Goal: Information Seeking & Learning: Learn about a topic

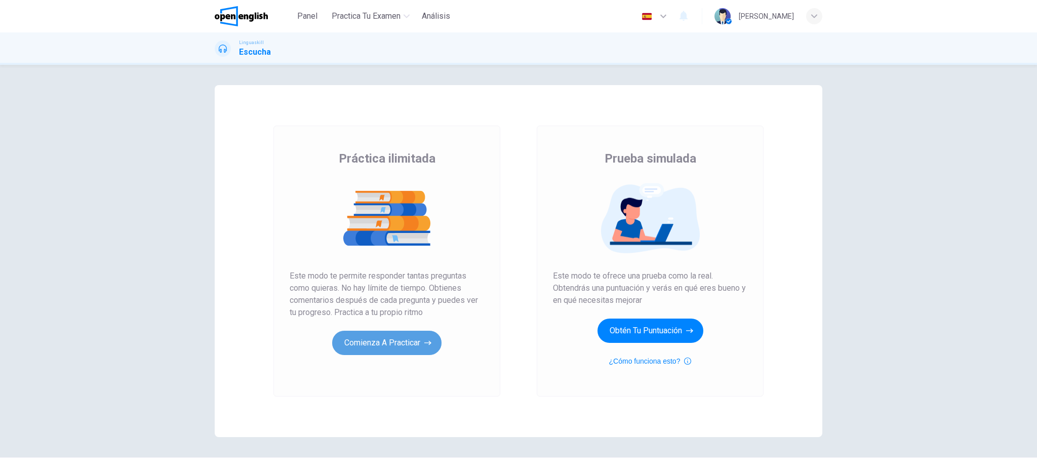
click at [395, 341] on button "Comienza a practicar" at bounding box center [386, 343] width 109 height 24
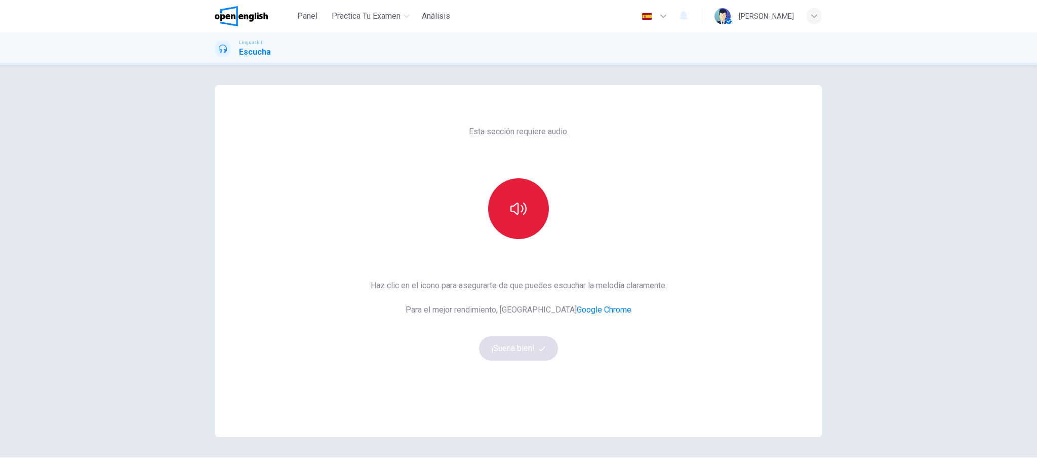
click at [511, 209] on icon "button" at bounding box center [519, 209] width 16 height 16
click at [499, 338] on button "¡Suena bien!" at bounding box center [518, 348] width 79 height 24
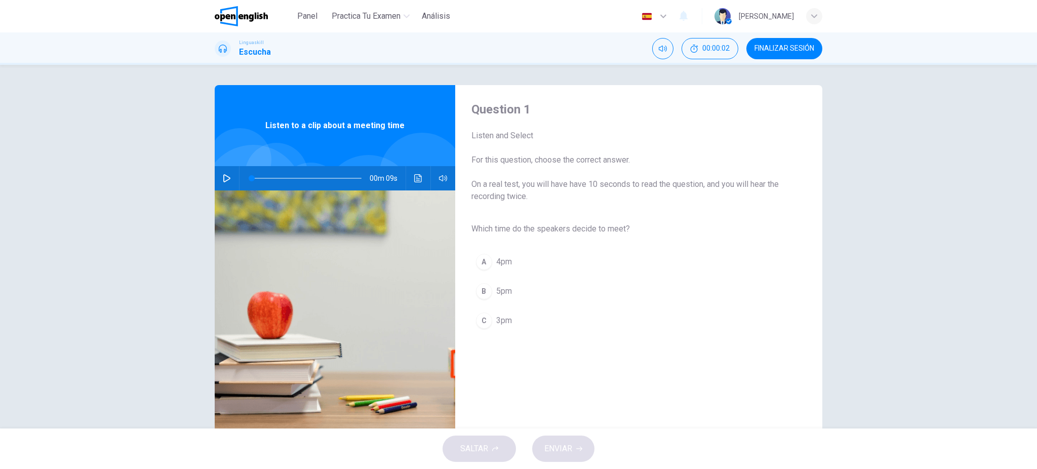
click at [223, 181] on icon "button" at bounding box center [226, 178] width 7 height 8
click at [503, 322] on span "3pm" at bounding box center [504, 321] width 16 height 12
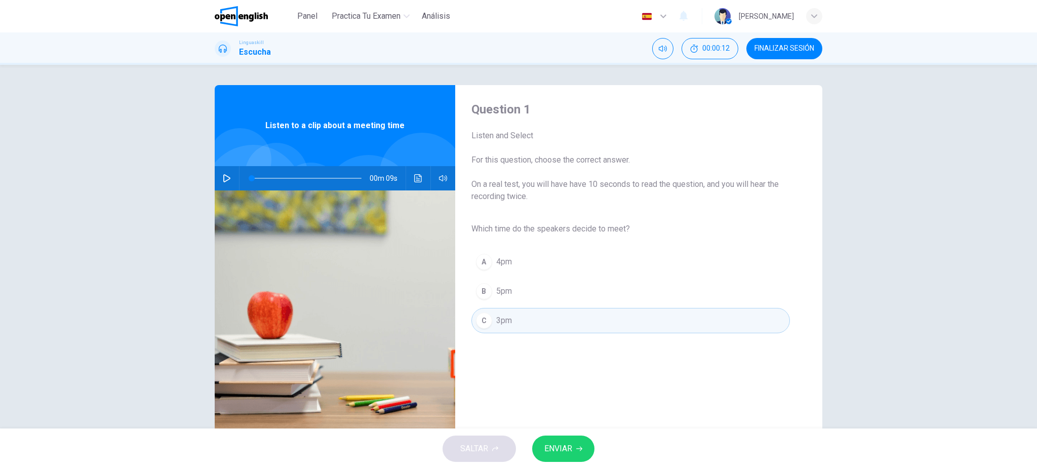
click at [569, 448] on span "ENVIAR" at bounding box center [559, 449] width 28 height 14
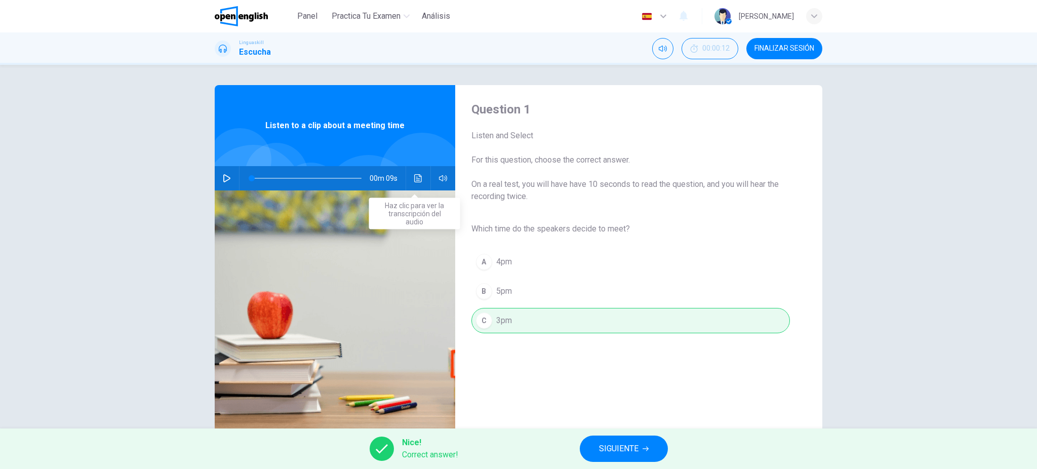
click at [414, 178] on icon "Haz clic para ver la transcripción del audio" at bounding box center [418, 178] width 8 height 8
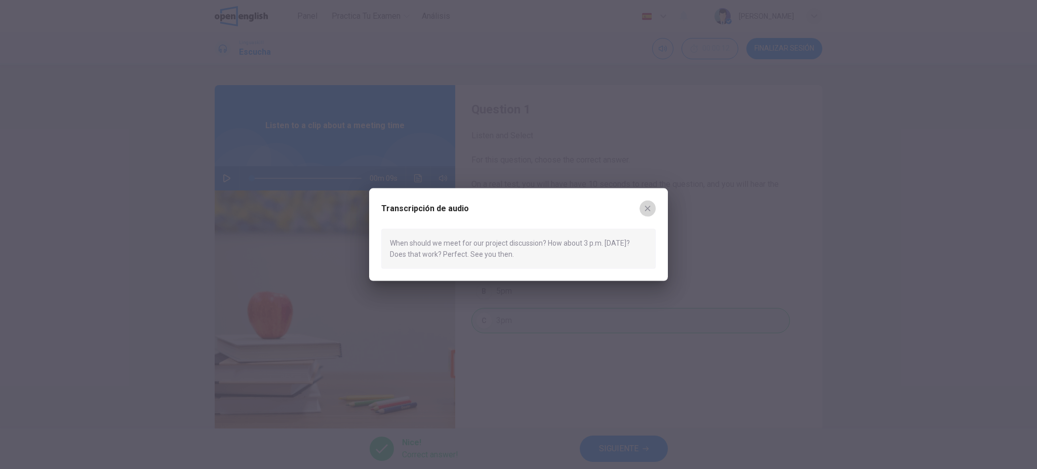
click at [646, 210] on icon "button" at bounding box center [648, 209] width 8 height 8
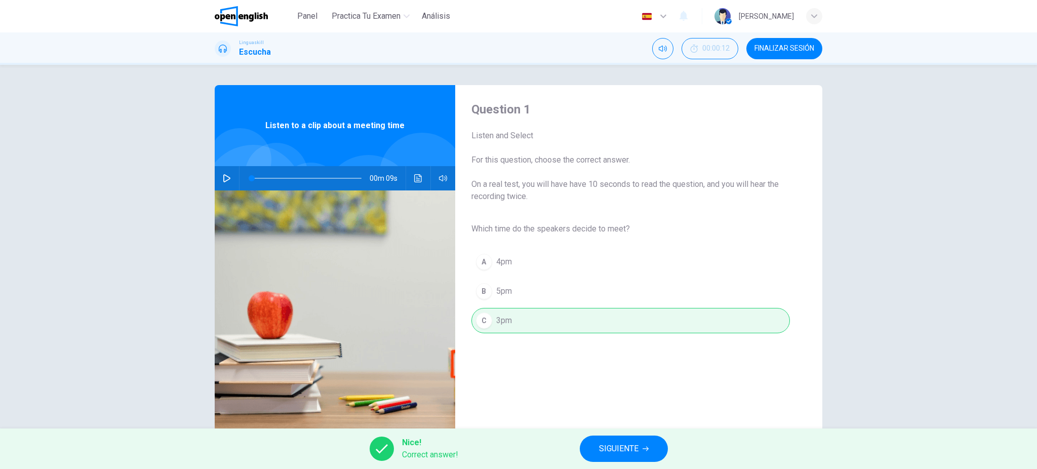
click at [223, 174] on icon "button" at bounding box center [227, 178] width 8 height 8
click at [419, 181] on button "Haz clic para ver la transcripción del audio" at bounding box center [418, 178] width 16 height 24
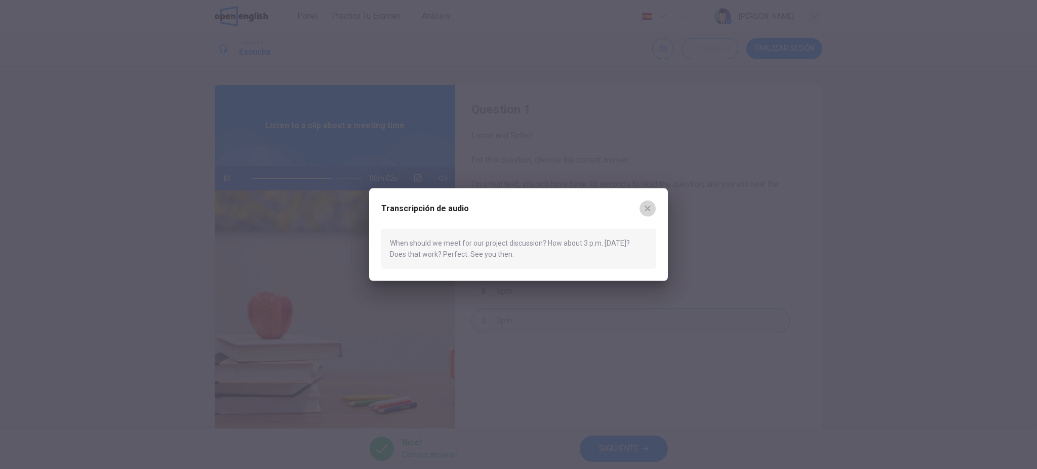
click at [649, 207] on icon "button" at bounding box center [648, 209] width 6 height 6
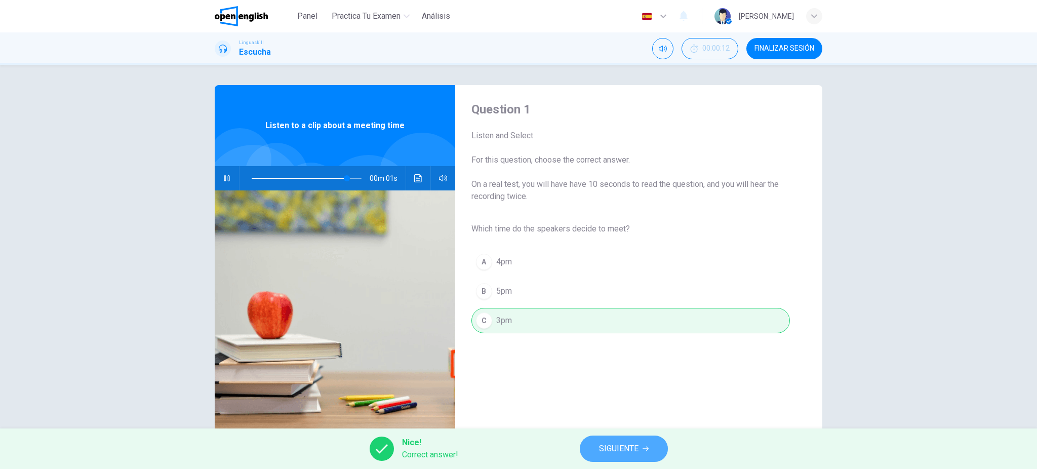
click at [640, 450] on button "SIGUIENTE" at bounding box center [624, 449] width 88 height 26
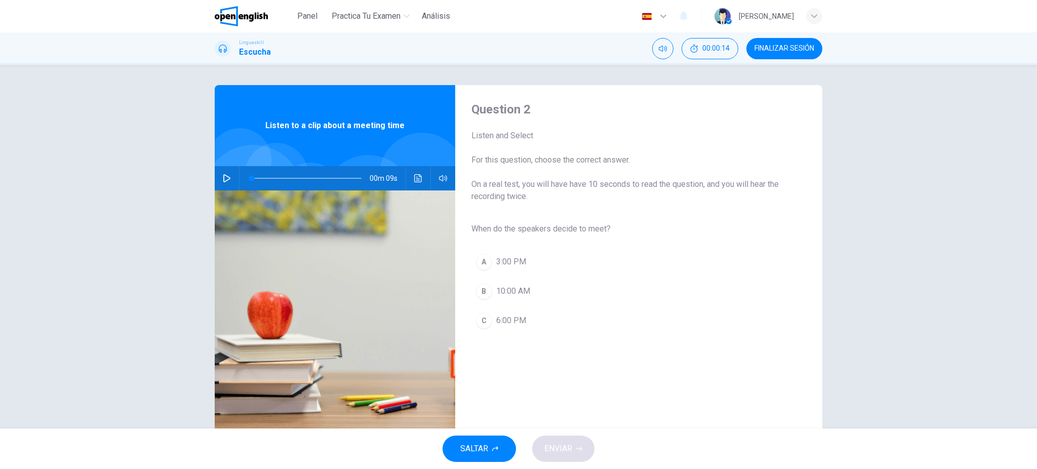
click at [224, 178] on icon "button" at bounding box center [227, 178] width 8 height 8
click at [518, 264] on span "3:00 PM" at bounding box center [511, 262] width 30 height 12
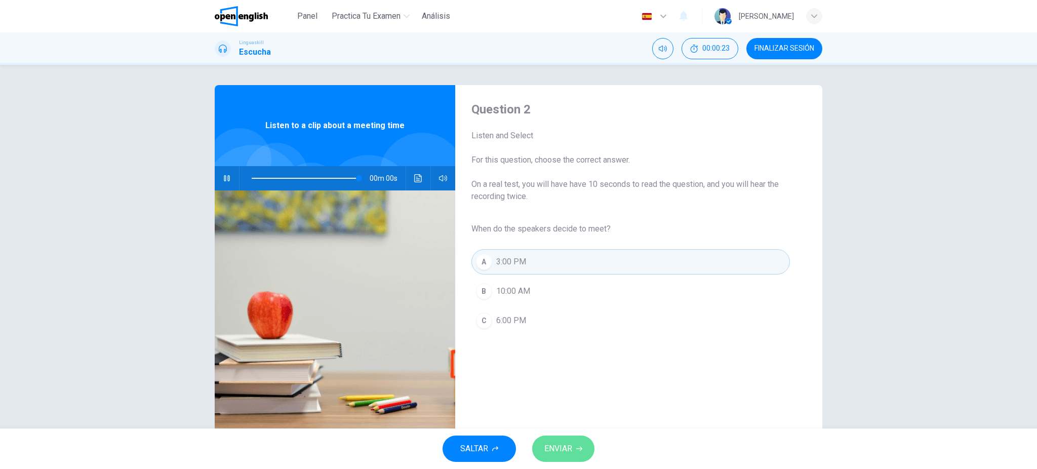
type input "*"
click at [570, 450] on span "ENVIAR" at bounding box center [559, 449] width 28 height 14
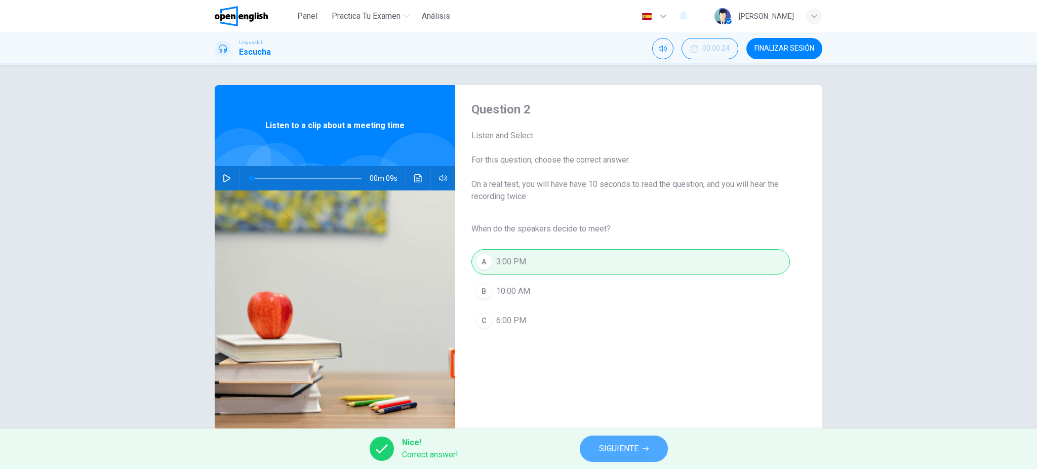
click at [627, 449] on span "SIGUIENTE" at bounding box center [619, 449] width 40 height 14
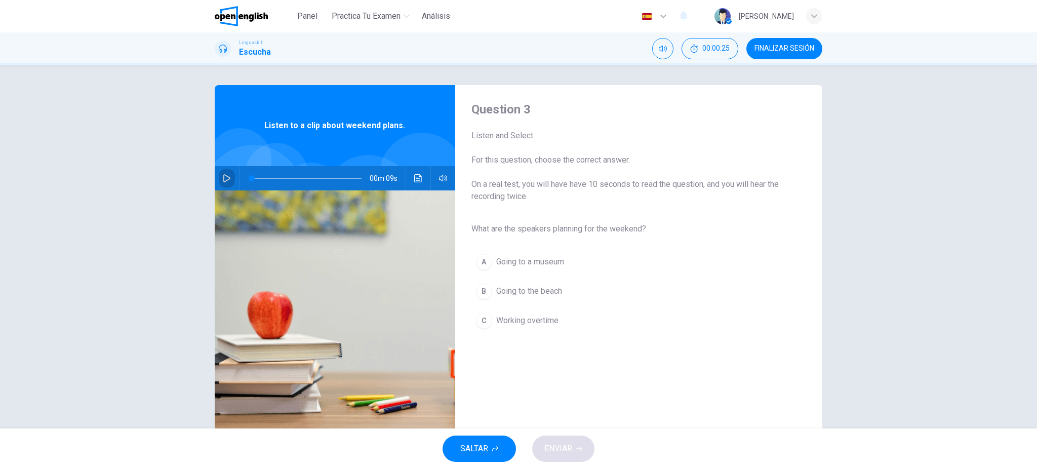
click at [225, 177] on icon "button" at bounding box center [226, 178] width 7 height 8
type input "*"
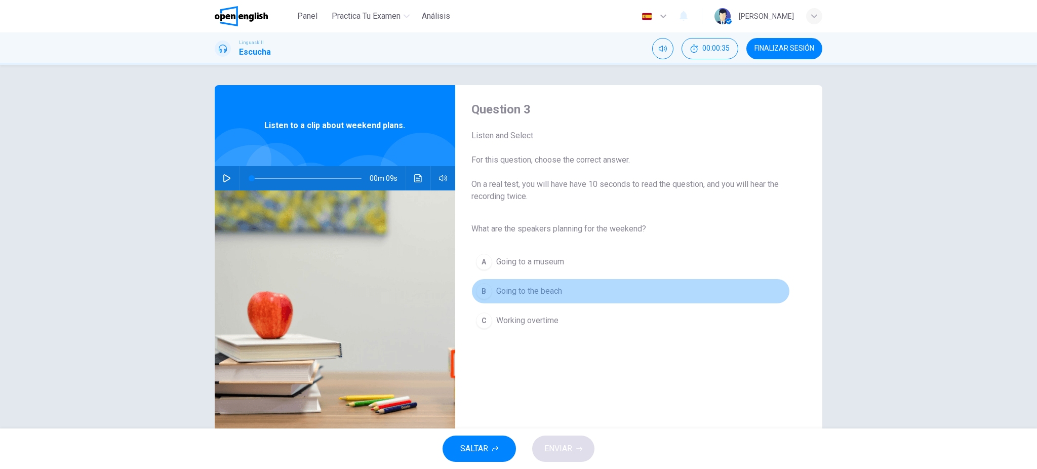
click at [548, 287] on span "Going to the beach" at bounding box center [529, 291] width 66 height 12
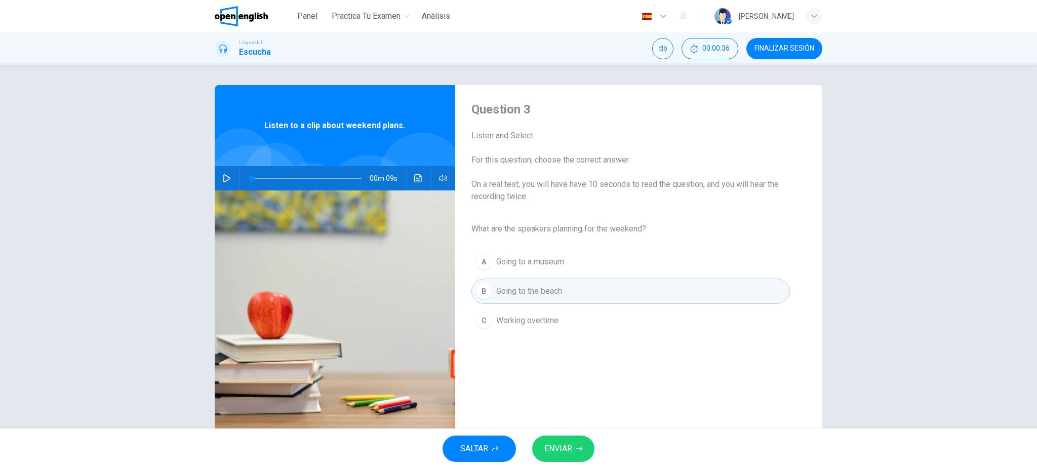
click at [572, 449] on span "ENVIAR" at bounding box center [559, 449] width 28 height 14
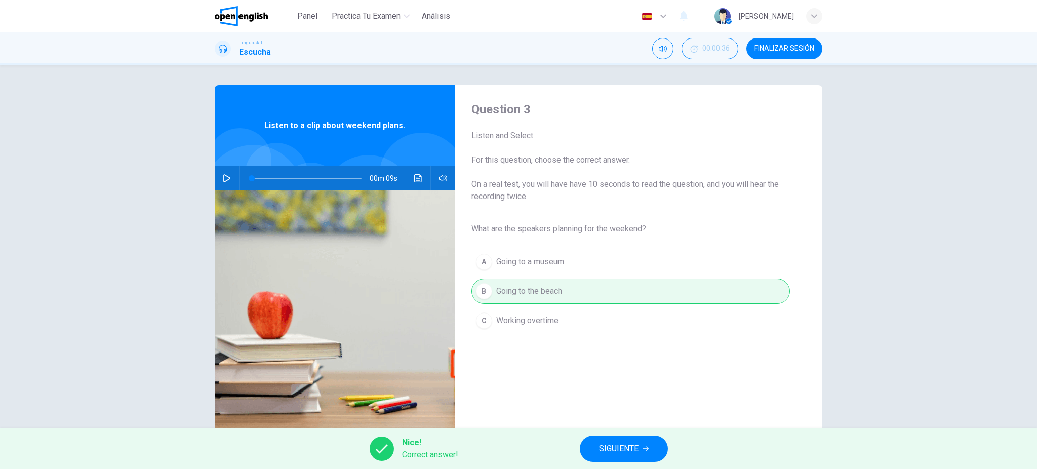
click at [609, 447] on span "SIGUIENTE" at bounding box center [619, 449] width 40 height 14
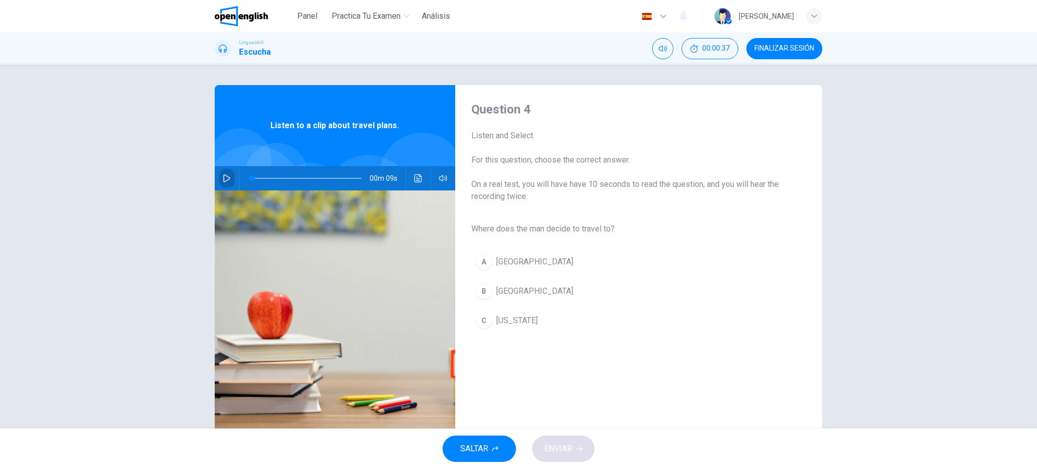
click at [219, 178] on button "button" at bounding box center [227, 178] width 16 height 24
type input "*"
click at [499, 292] on span "[GEOGRAPHIC_DATA]" at bounding box center [534, 291] width 77 height 12
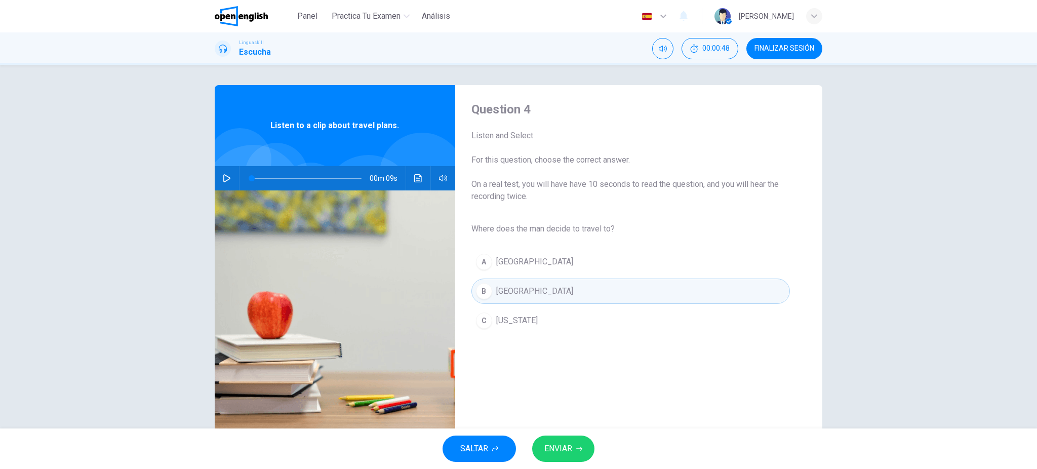
click at [581, 454] on button "ENVIAR" at bounding box center [563, 449] width 62 height 26
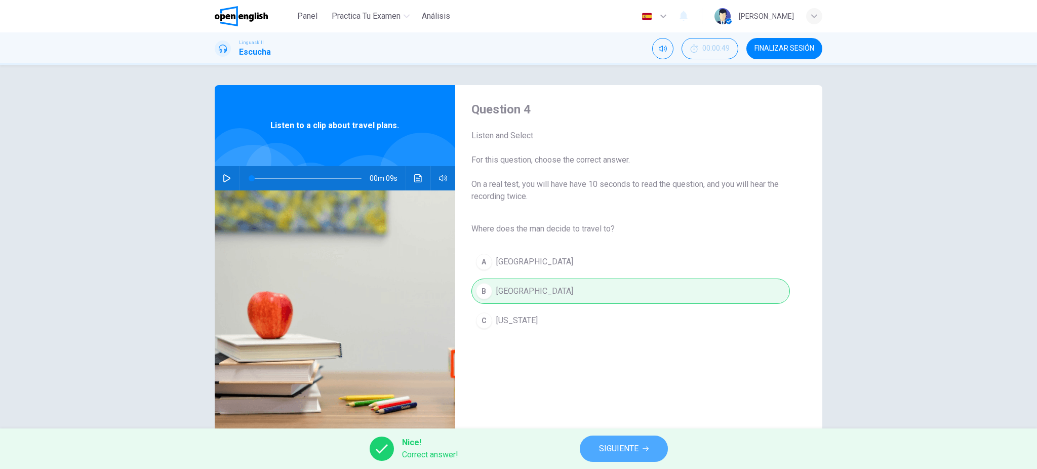
click at [597, 443] on button "SIGUIENTE" at bounding box center [624, 449] width 88 height 26
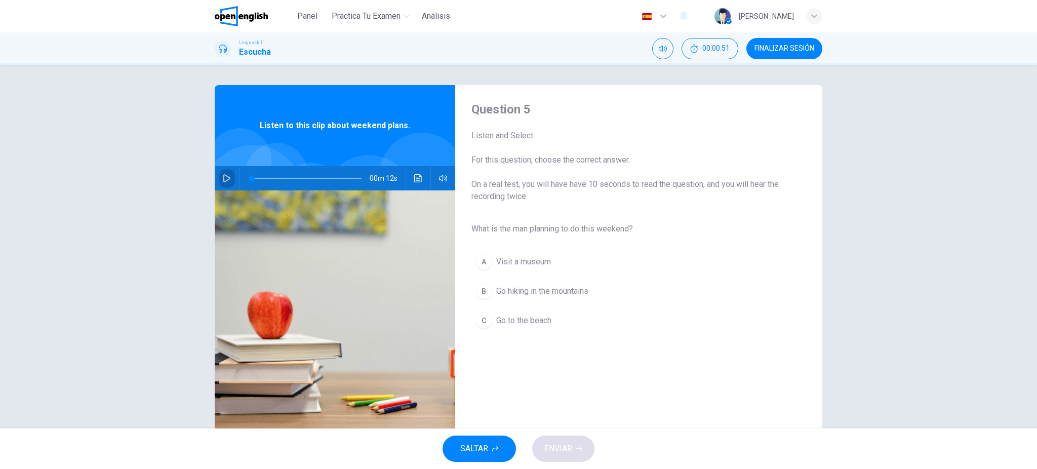
click at [223, 178] on icon "button" at bounding box center [227, 178] width 8 height 8
click at [219, 177] on button "button" at bounding box center [227, 178] width 16 height 24
click at [564, 285] on span "Go hiking in the mountains" at bounding box center [542, 291] width 92 height 12
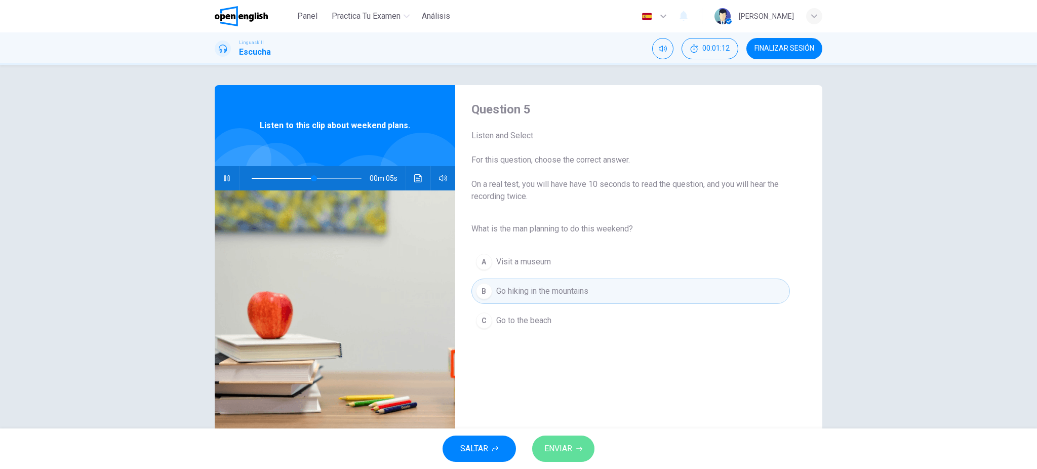
click at [564, 447] on span "ENVIAR" at bounding box center [559, 449] width 28 height 14
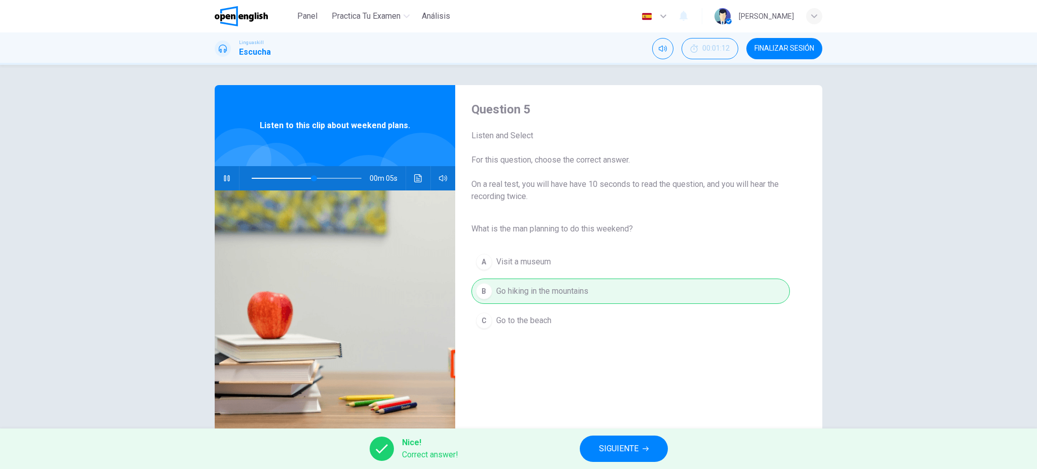
type input "**"
click at [618, 443] on span "SIGUIENTE" at bounding box center [619, 449] width 40 height 14
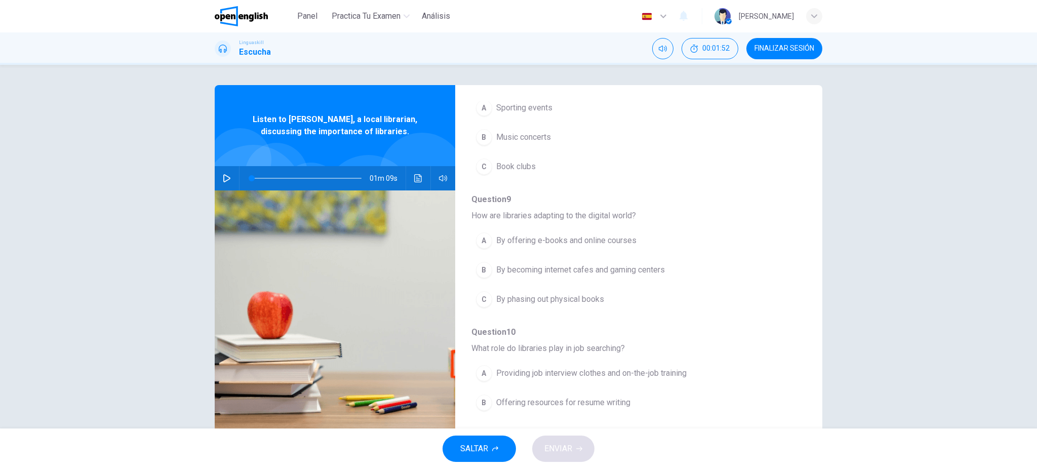
scroll to position [438, 0]
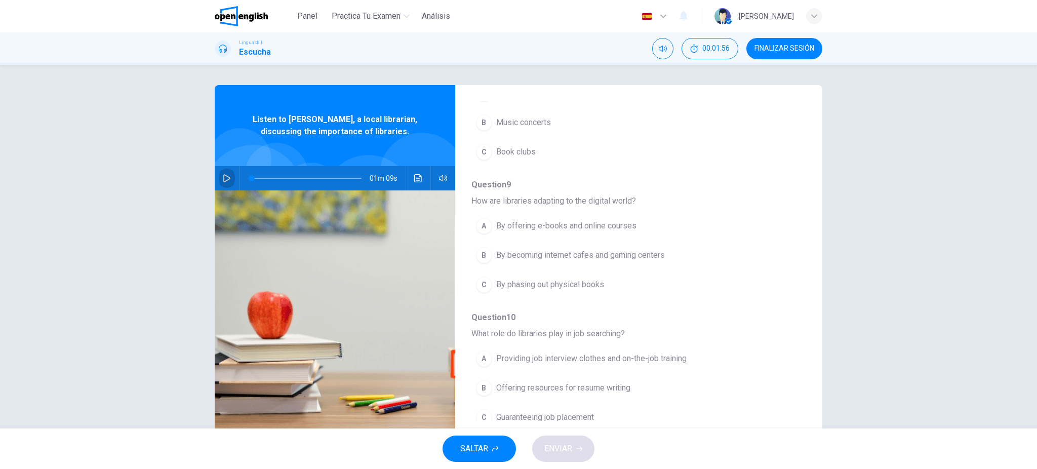
click at [223, 177] on icon "button" at bounding box center [227, 178] width 8 height 8
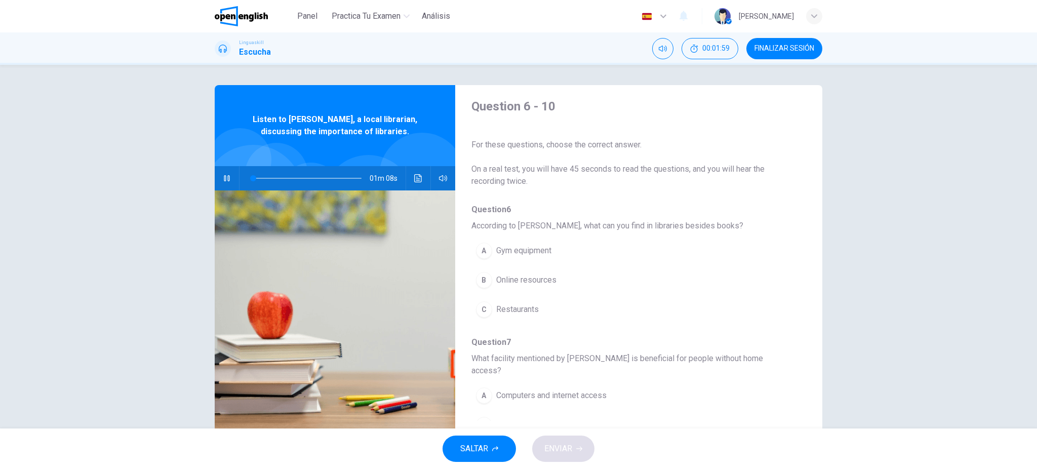
scroll to position [0, 0]
click at [537, 282] on span "Online resources" at bounding box center [526, 283] width 60 height 12
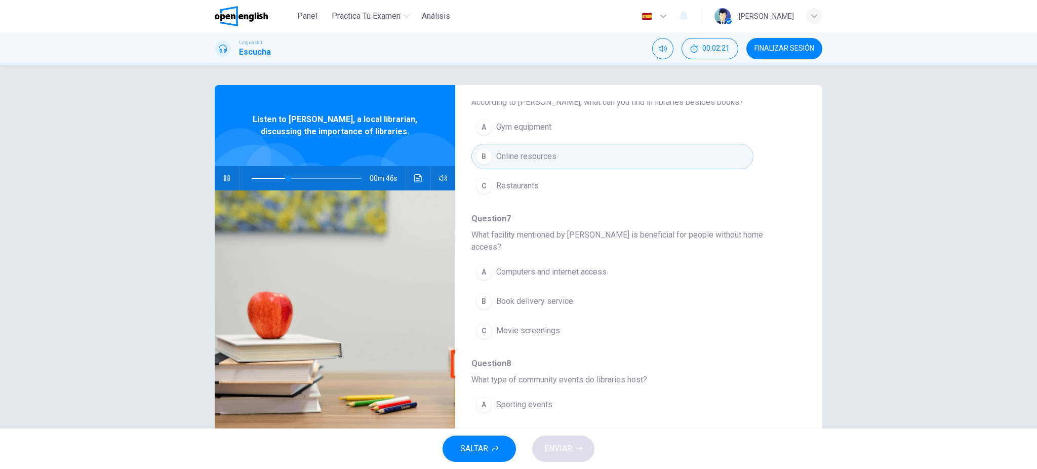
scroll to position [135, 0]
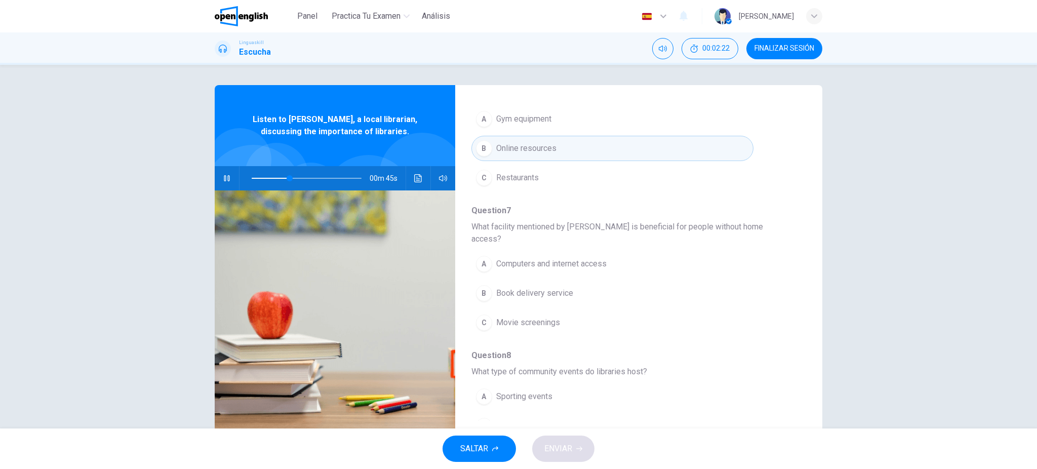
click at [561, 258] on span "Computers and internet access" at bounding box center [551, 264] width 110 height 12
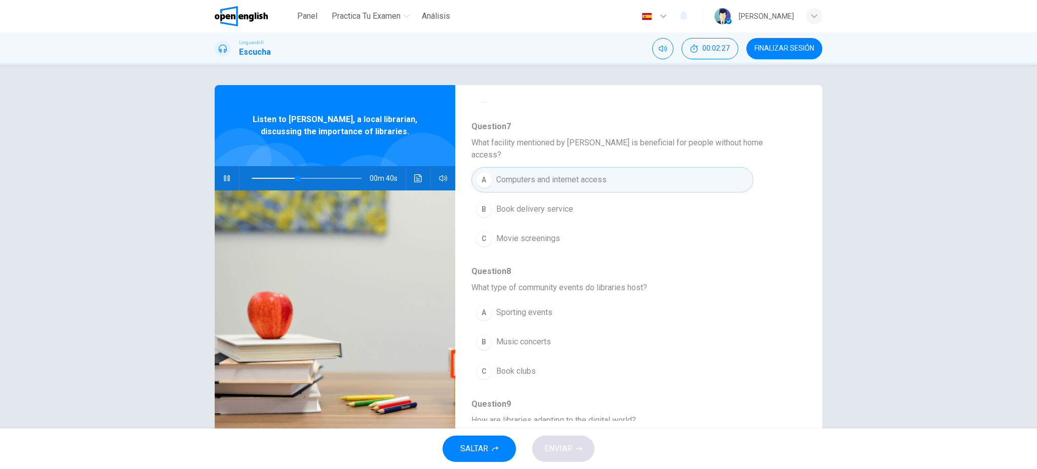
scroll to position [270, 0]
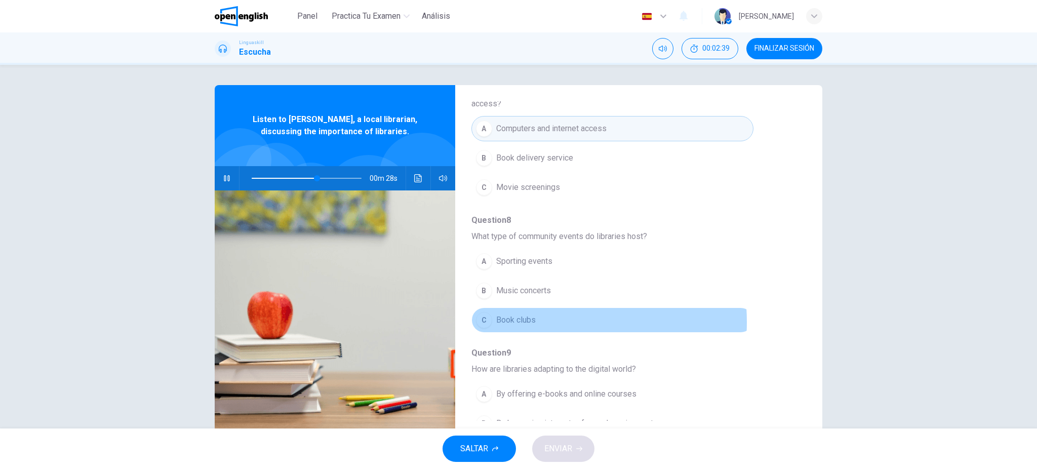
click at [523, 314] on span "Book clubs" at bounding box center [516, 320] width 40 height 12
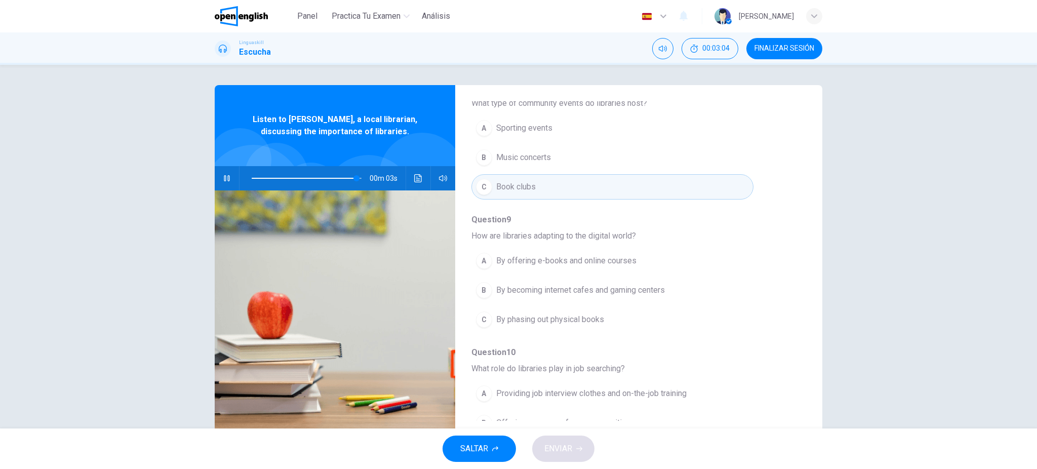
scroll to position [405, 0]
click at [562, 253] on span "By offering e-books and online courses" at bounding box center [566, 259] width 140 height 12
type input "*"
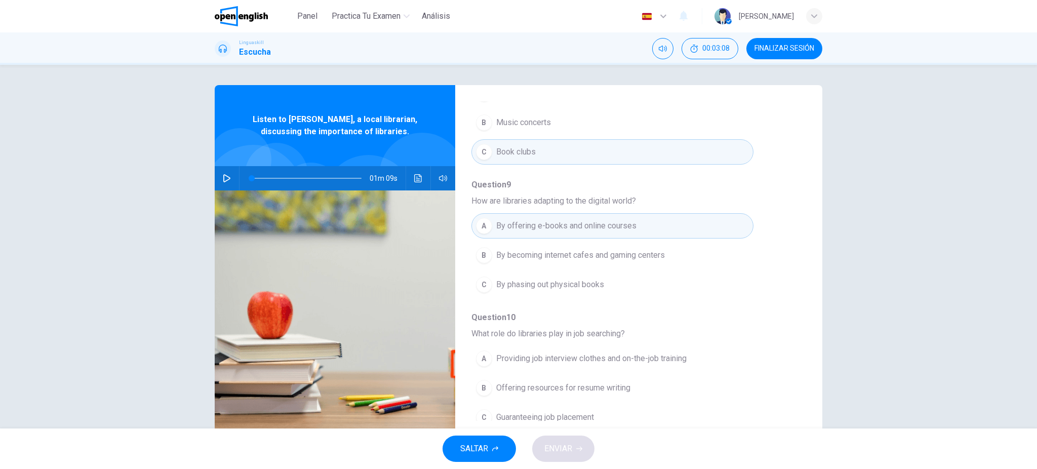
scroll to position [28, 0]
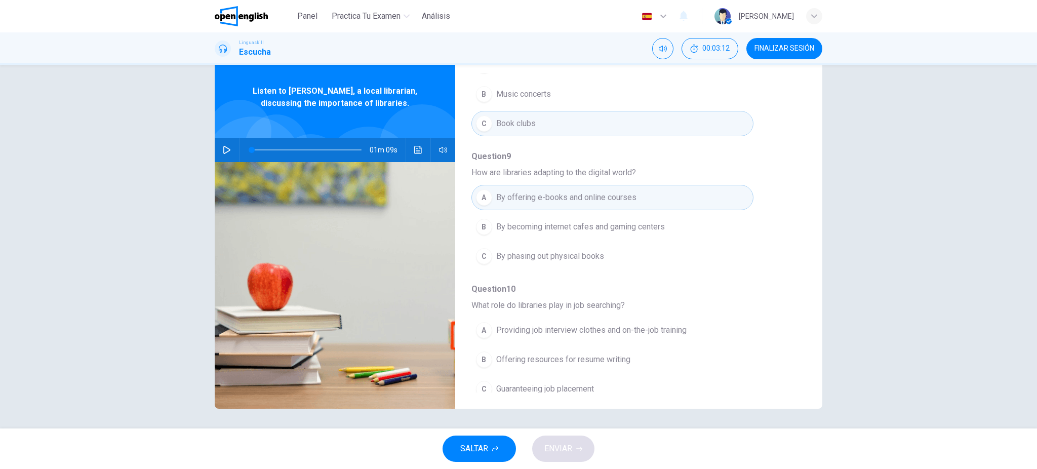
click at [600, 354] on span "Offering resources for resume writing" at bounding box center [563, 360] width 134 height 12
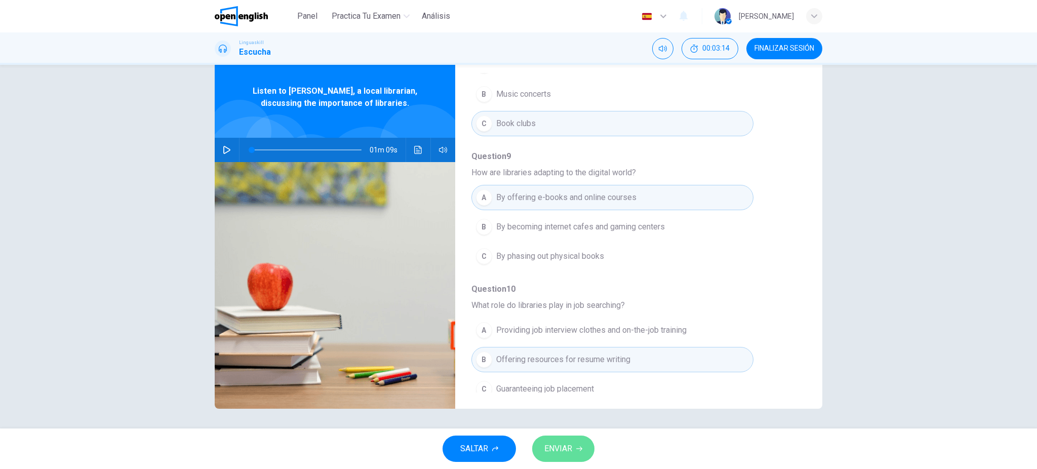
click at [572, 450] on button "ENVIAR" at bounding box center [563, 449] width 62 height 26
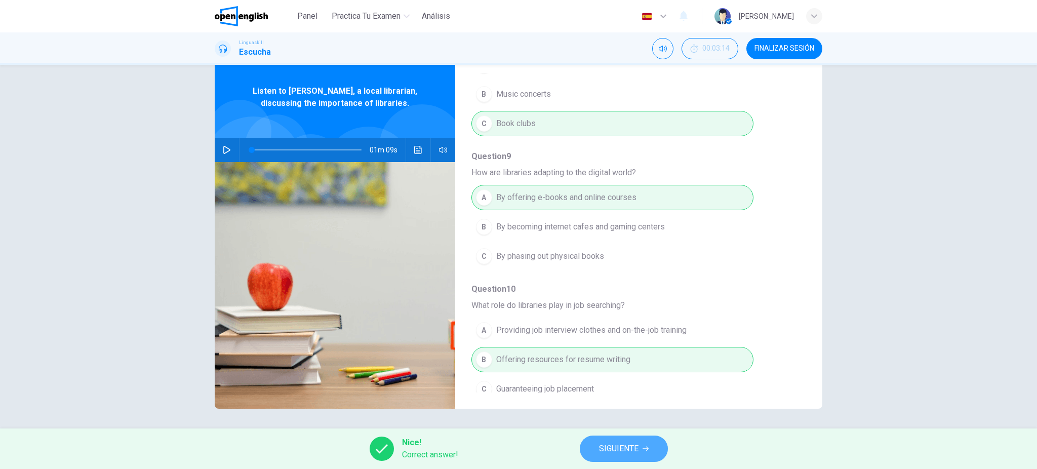
click at [610, 449] on span "SIGUIENTE" at bounding box center [619, 449] width 40 height 14
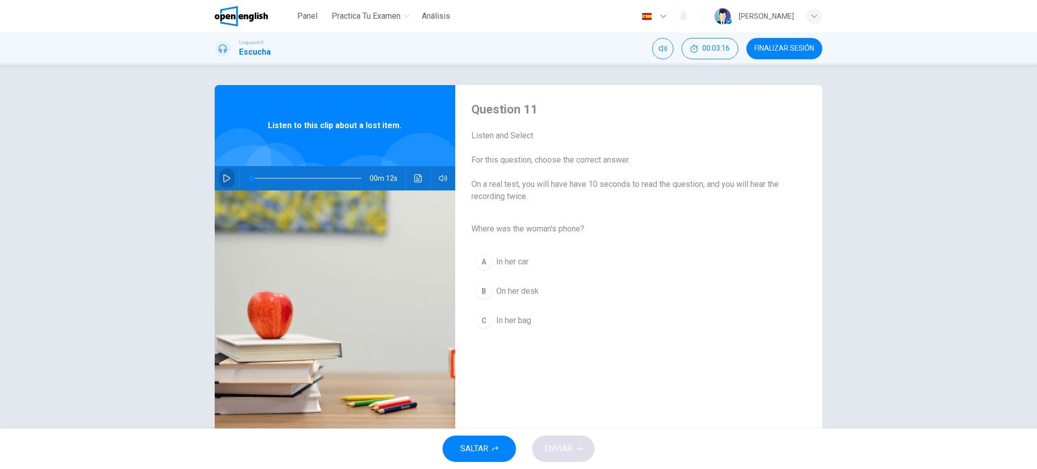
click at [223, 178] on icon "button" at bounding box center [227, 178] width 8 height 8
click at [525, 322] on span "In her bag" at bounding box center [513, 321] width 35 height 12
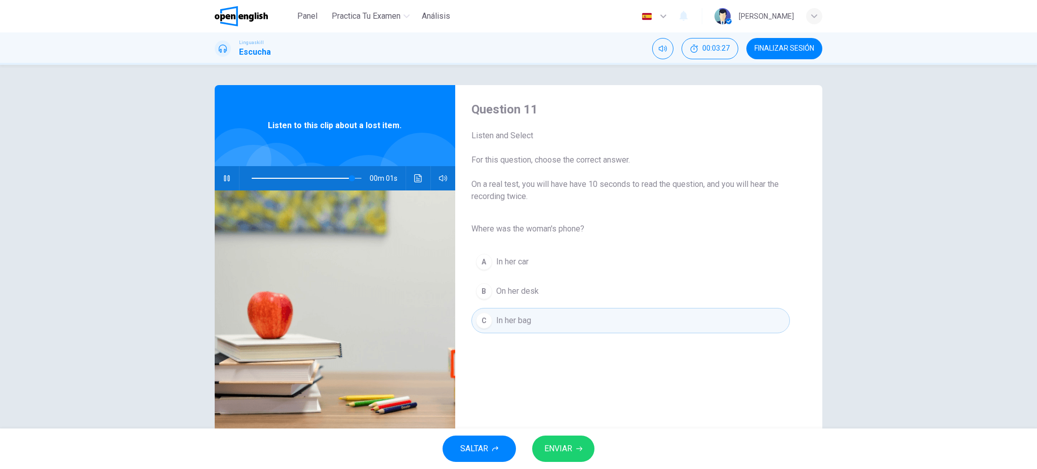
click at [564, 450] on span "ENVIAR" at bounding box center [559, 449] width 28 height 14
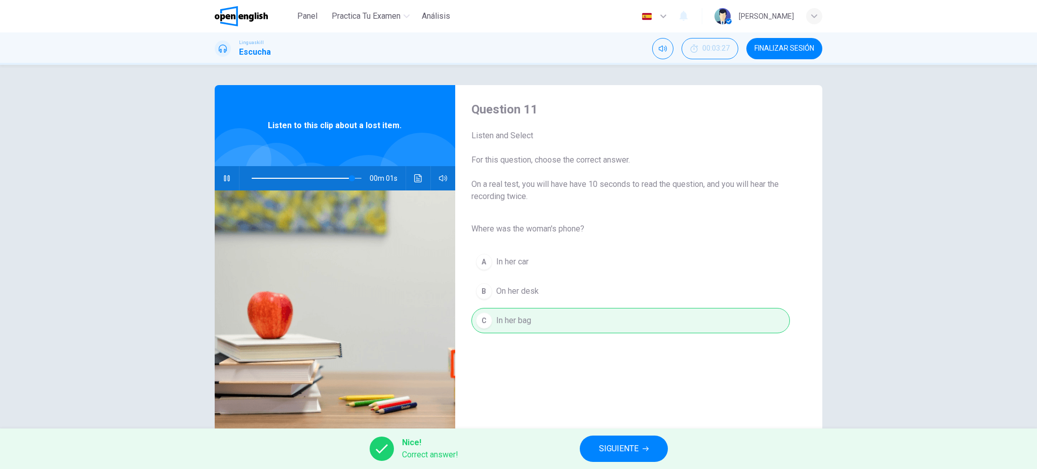
type input "*"
click at [596, 447] on button "SIGUIENTE" at bounding box center [624, 449] width 88 height 26
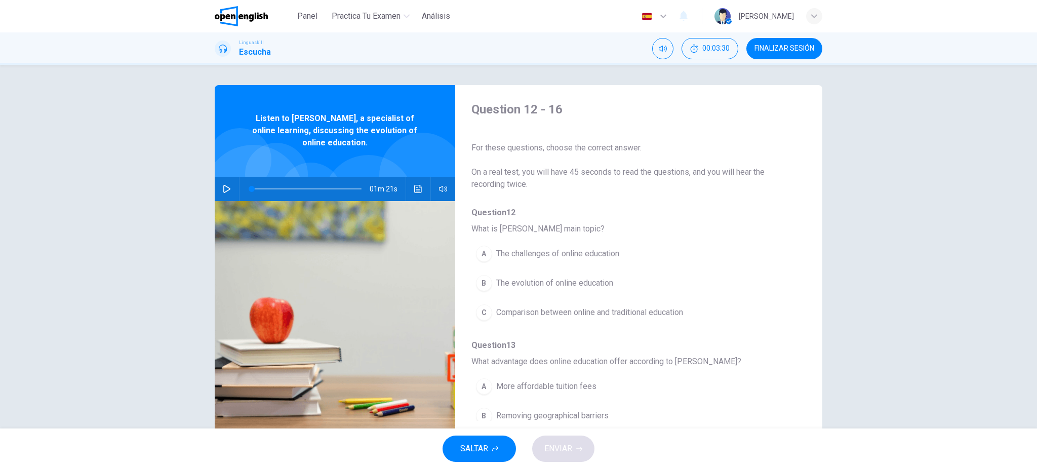
click at [226, 185] on icon "button" at bounding box center [227, 189] width 8 height 8
click at [601, 284] on span "The evolution of online education" at bounding box center [554, 283] width 117 height 12
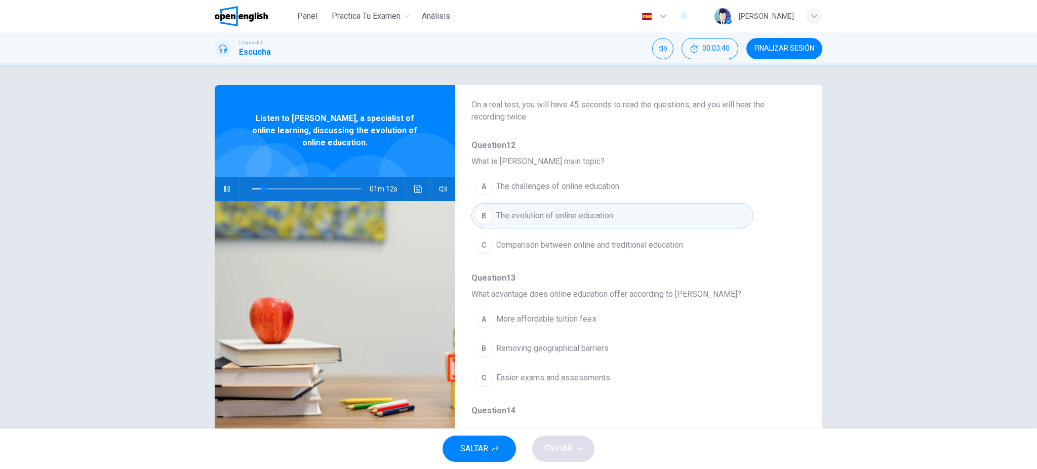
scroll to position [203, 0]
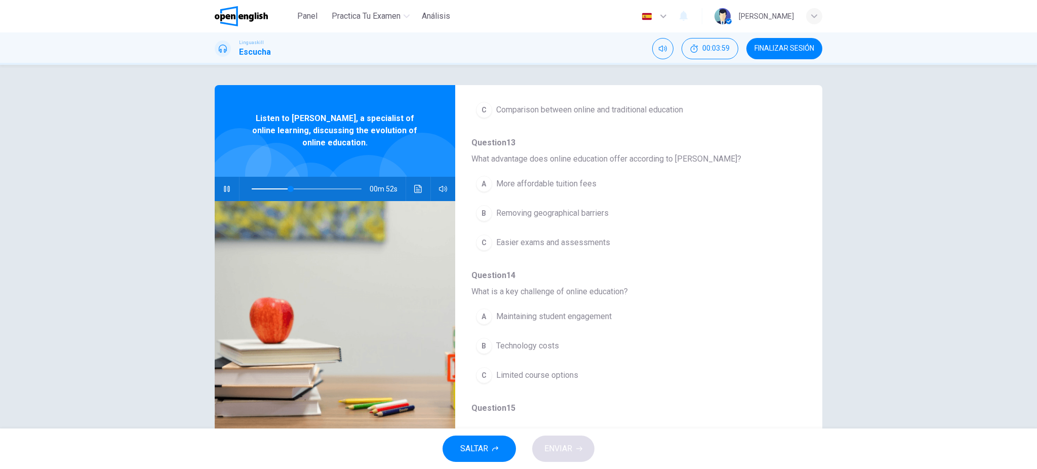
click at [588, 208] on span "Removing geographical barriers" at bounding box center [552, 213] width 112 height 12
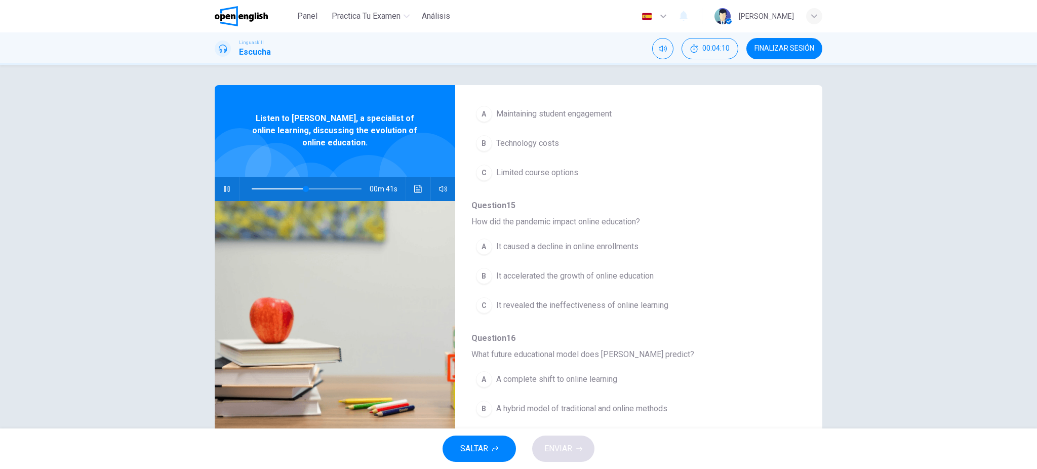
scroll to position [337, 0]
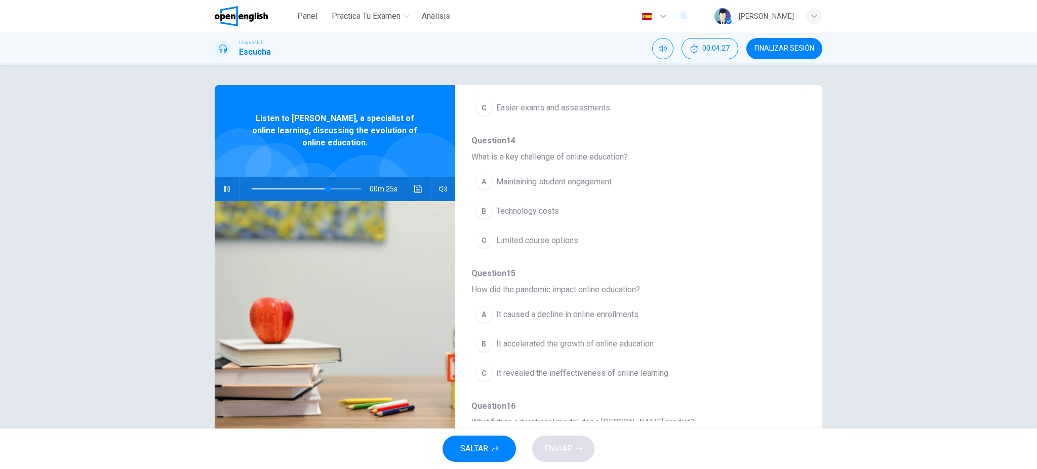
click at [560, 183] on span "Maintaining student engagement" at bounding box center [553, 182] width 115 height 12
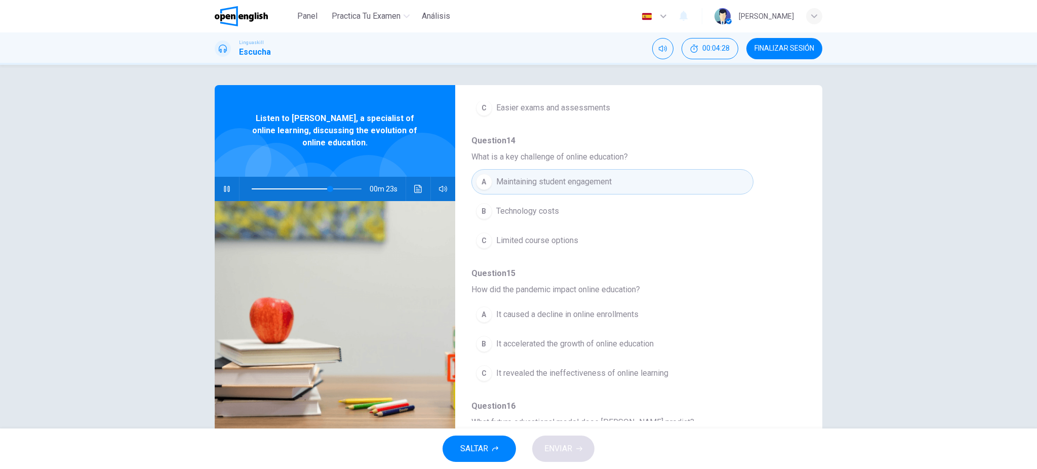
scroll to position [405, 0]
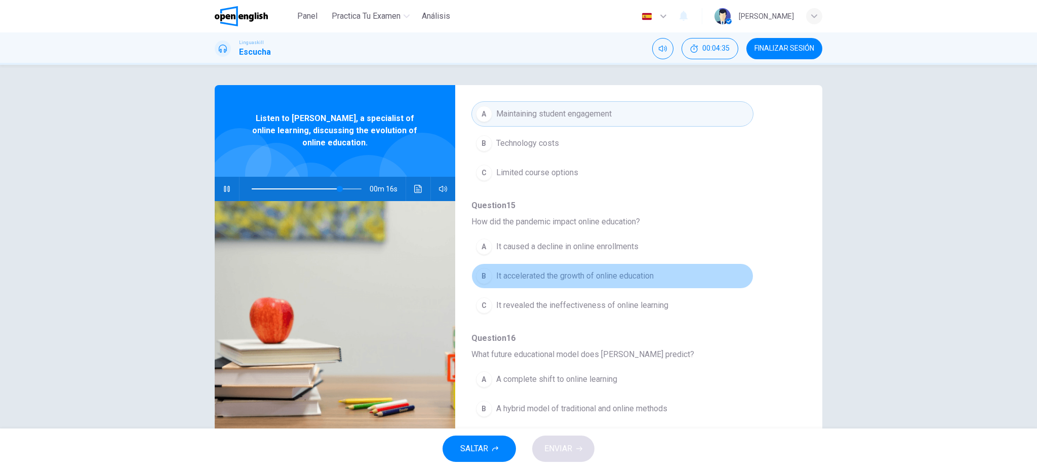
click at [624, 272] on span "It accelerated the growth of online education" at bounding box center [575, 276] width 158 height 12
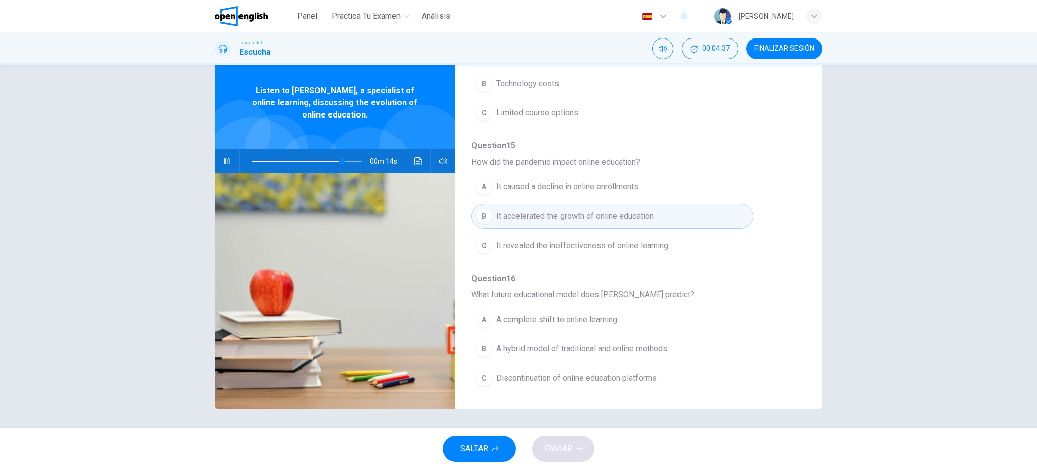
scroll to position [28, 0]
type input "*"
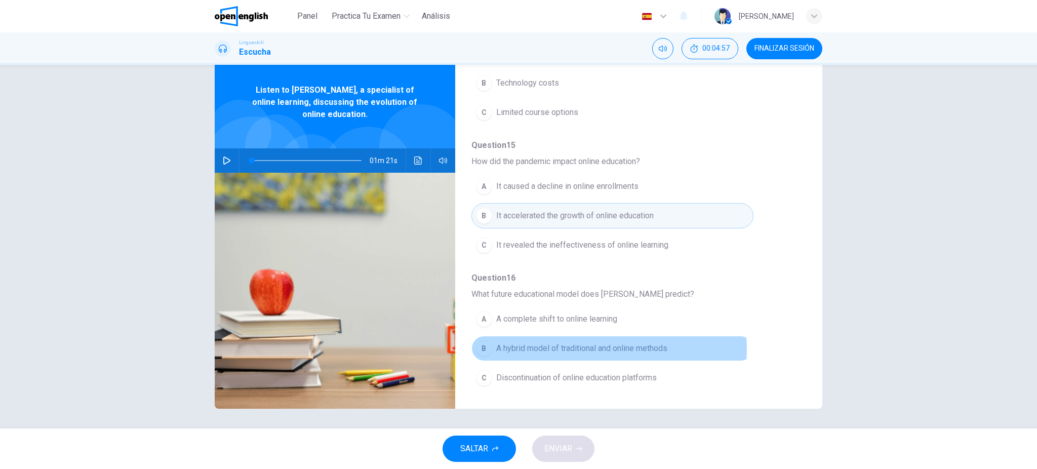
click at [592, 349] on span "A hybrid model of traditional and online methods" at bounding box center [581, 348] width 171 height 12
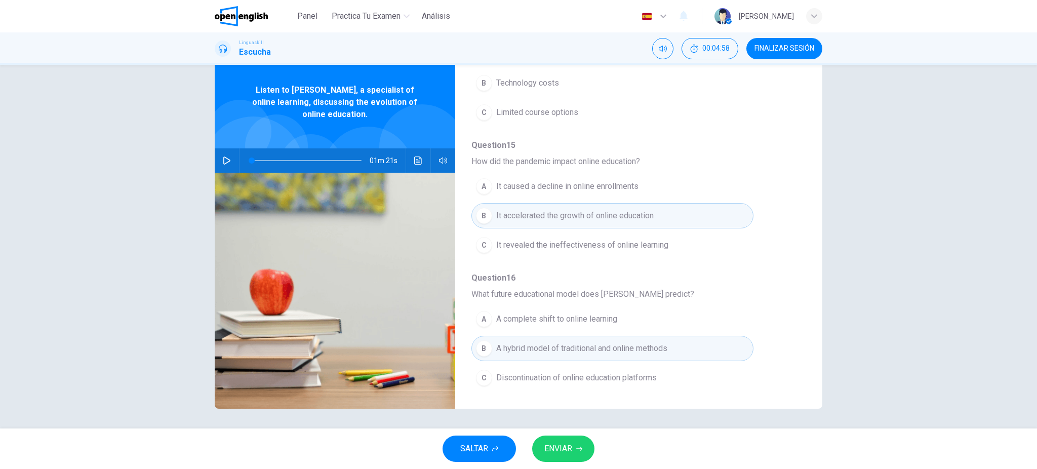
click at [566, 454] on span "ENVIAR" at bounding box center [559, 449] width 28 height 14
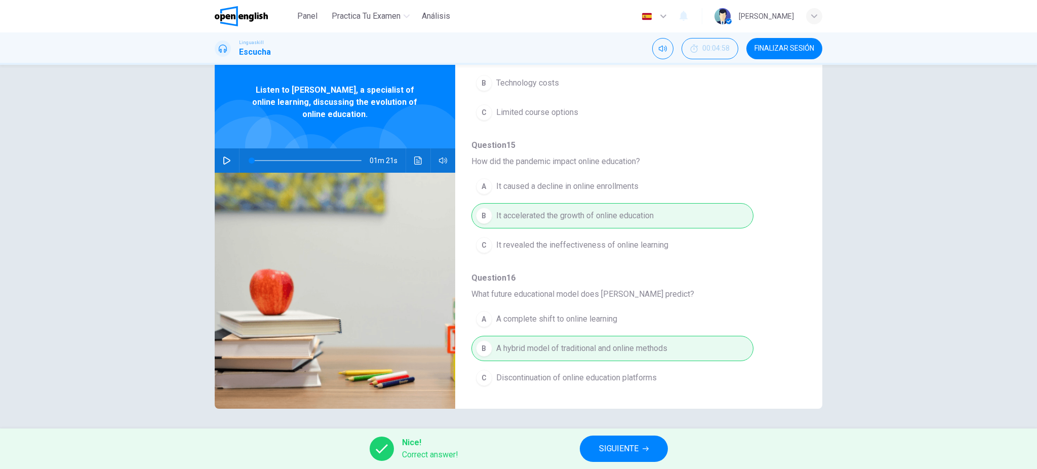
click at [626, 454] on span "SIGUIENTE" at bounding box center [619, 449] width 40 height 14
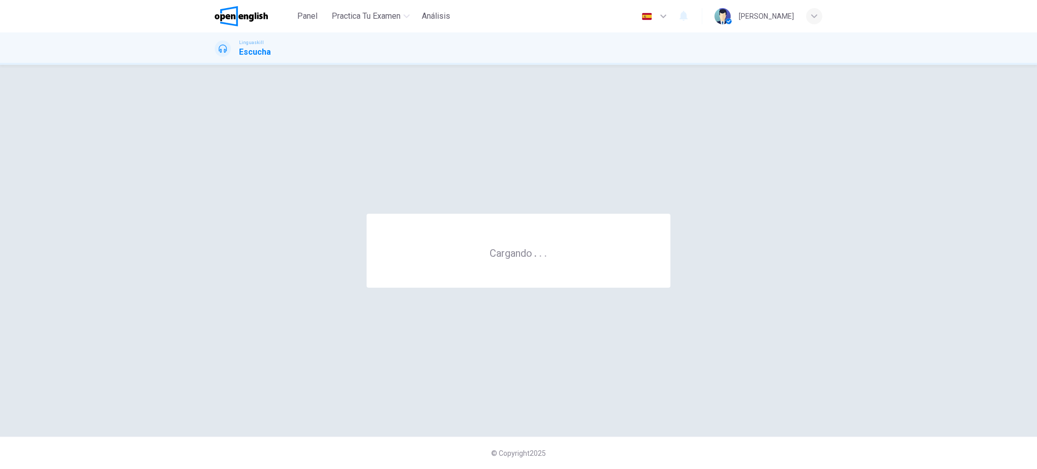
scroll to position [0, 0]
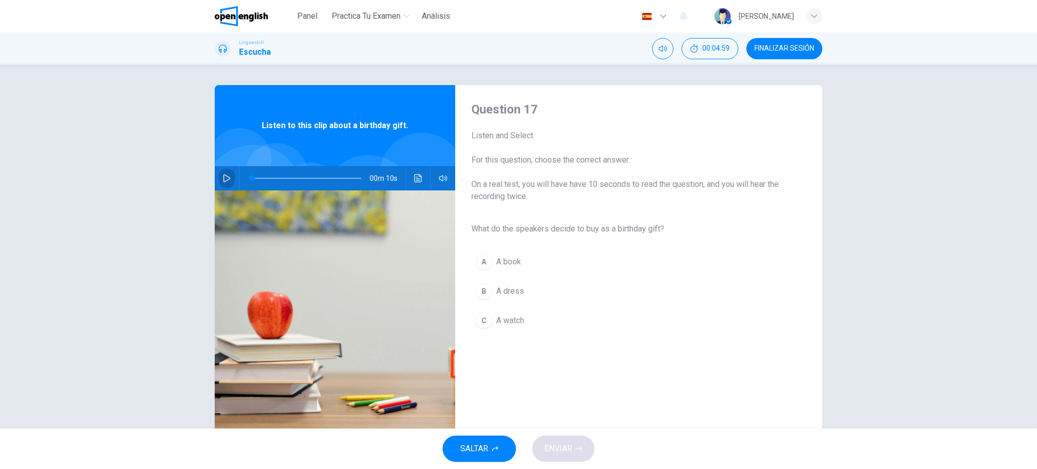
click at [223, 180] on icon "button" at bounding box center [227, 178] width 8 height 8
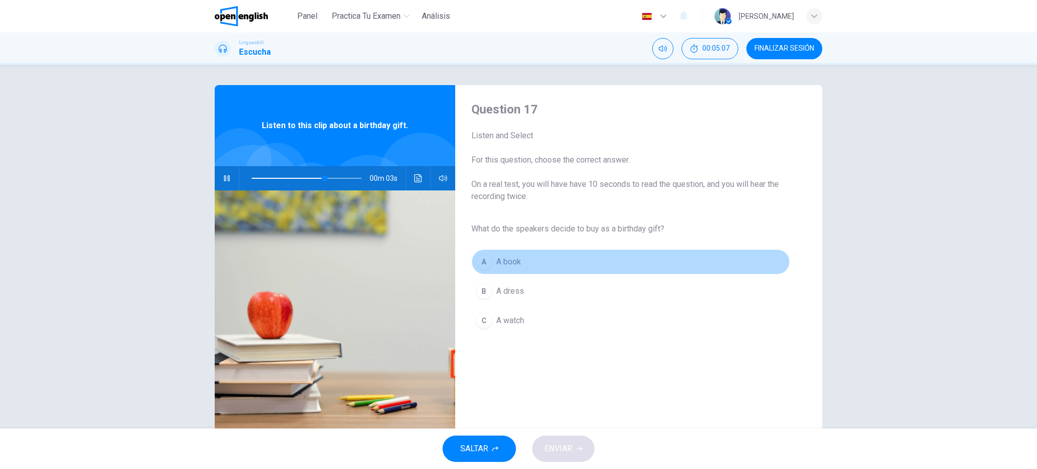
click at [504, 262] on span "A book" at bounding box center [508, 262] width 25 height 12
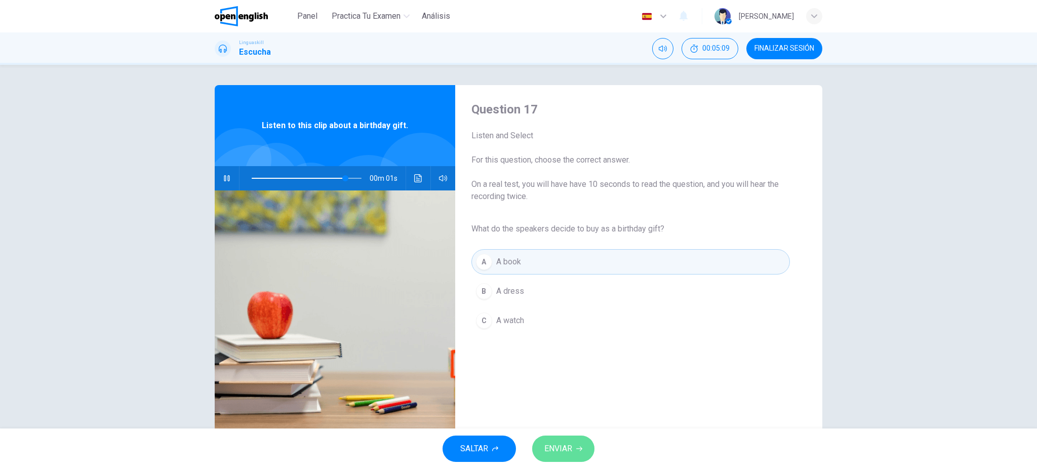
click at [569, 451] on span "ENVIAR" at bounding box center [559, 449] width 28 height 14
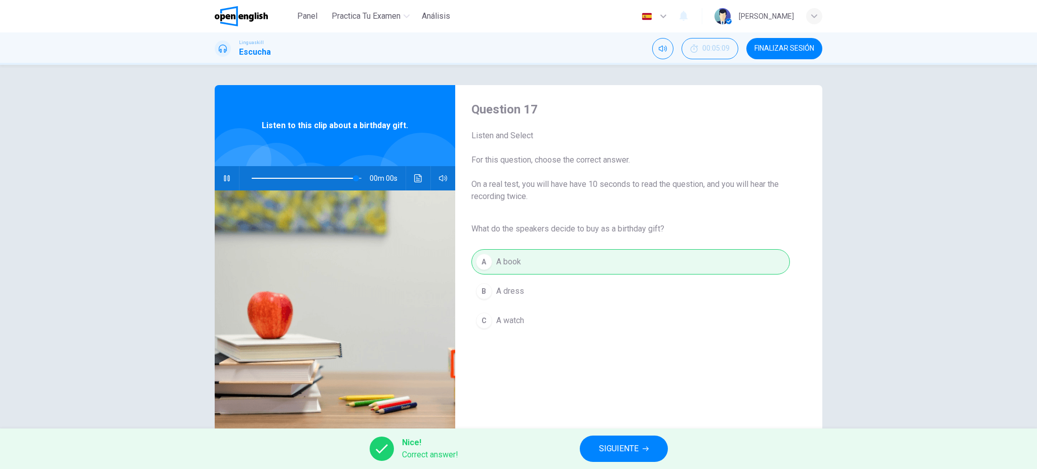
type input "*"
click at [612, 448] on span "SIGUIENTE" at bounding box center [619, 449] width 40 height 14
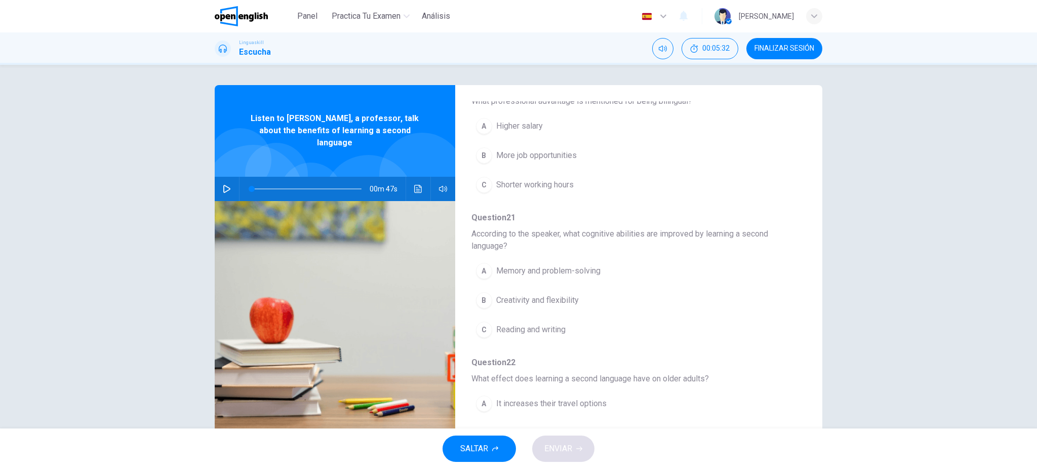
scroll to position [462, 0]
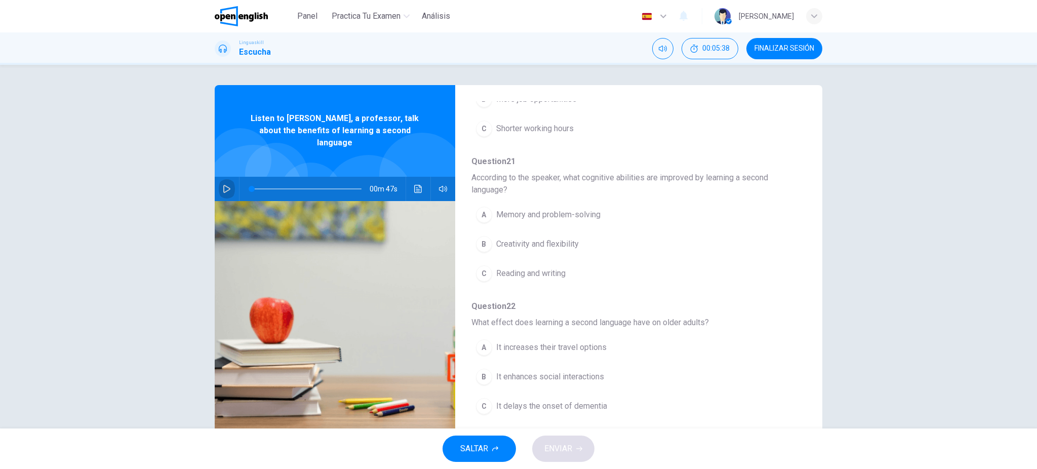
click at [225, 185] on icon "button" at bounding box center [227, 189] width 8 height 8
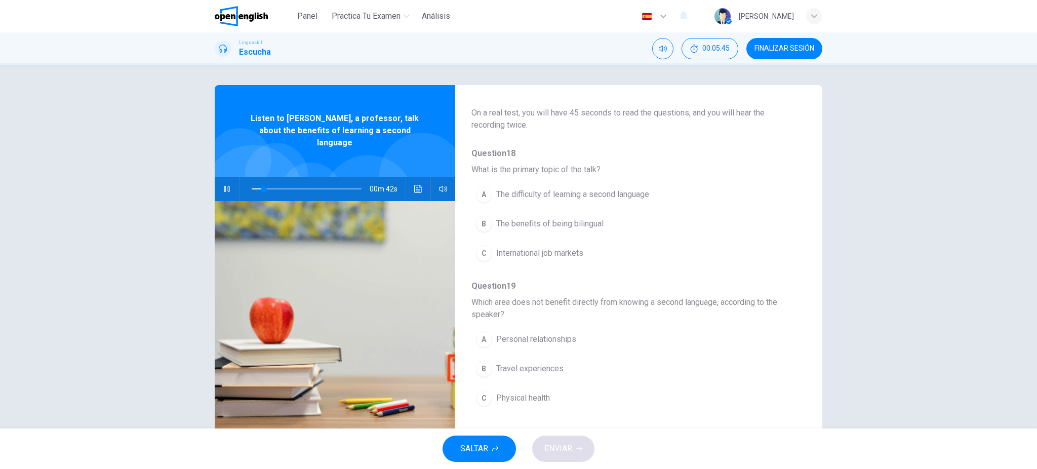
scroll to position [57, 0]
click at [550, 228] on span "The benefits of being bilingual" at bounding box center [549, 226] width 107 height 12
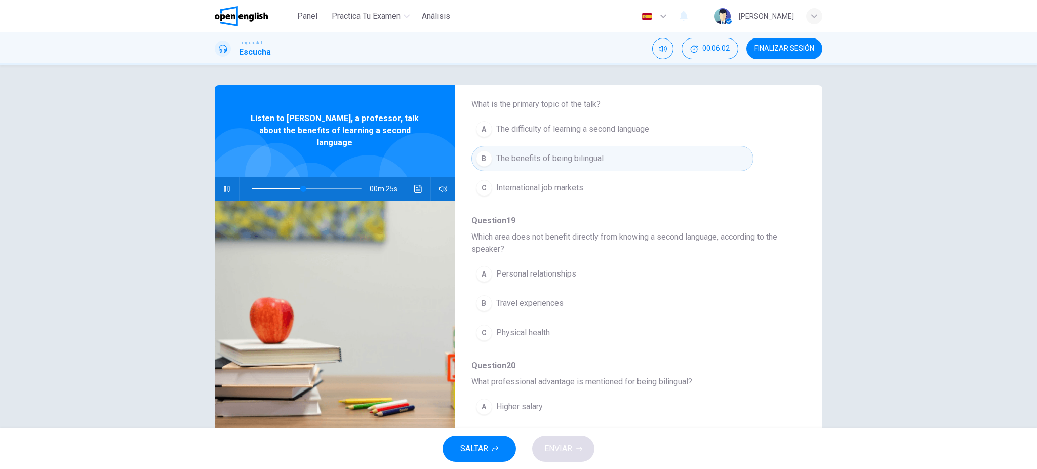
click at [541, 333] on span "Physical health" at bounding box center [523, 333] width 54 height 12
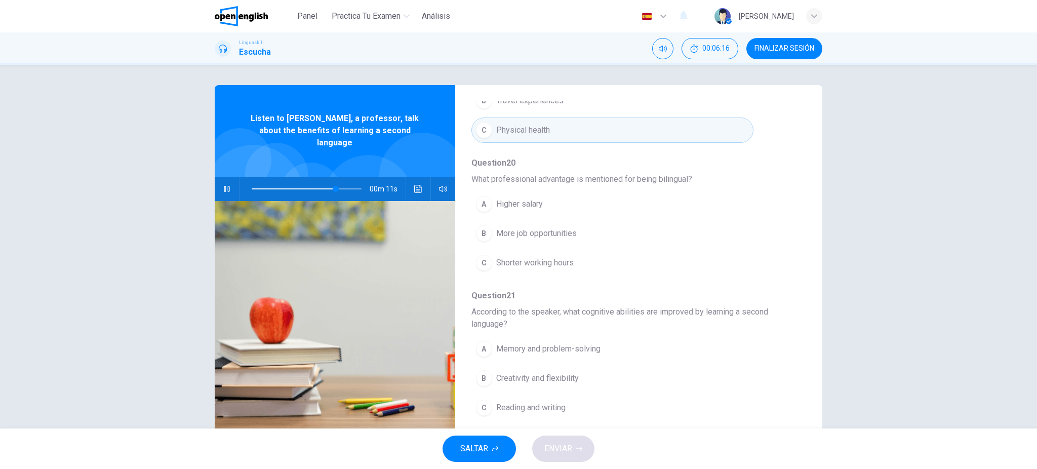
scroll to position [395, 0]
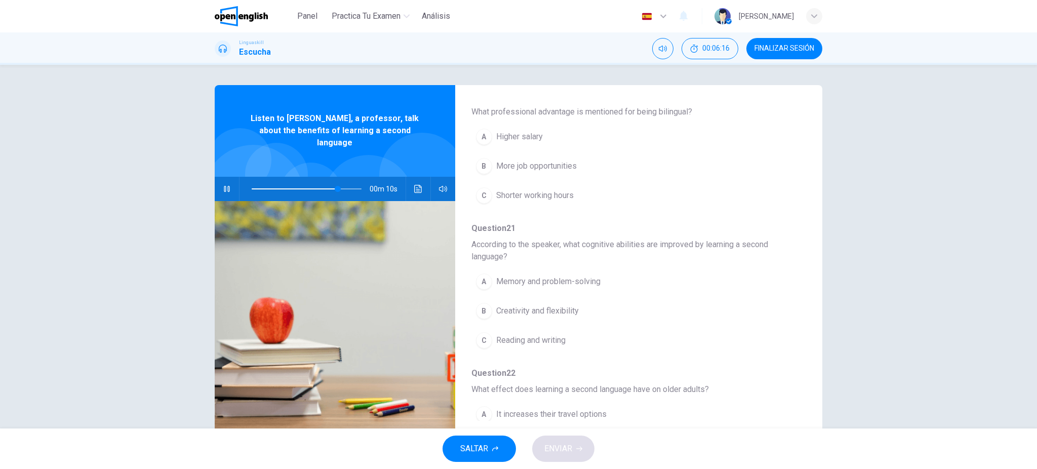
click at [577, 280] on span "Memory and problem-solving" at bounding box center [548, 282] width 104 height 12
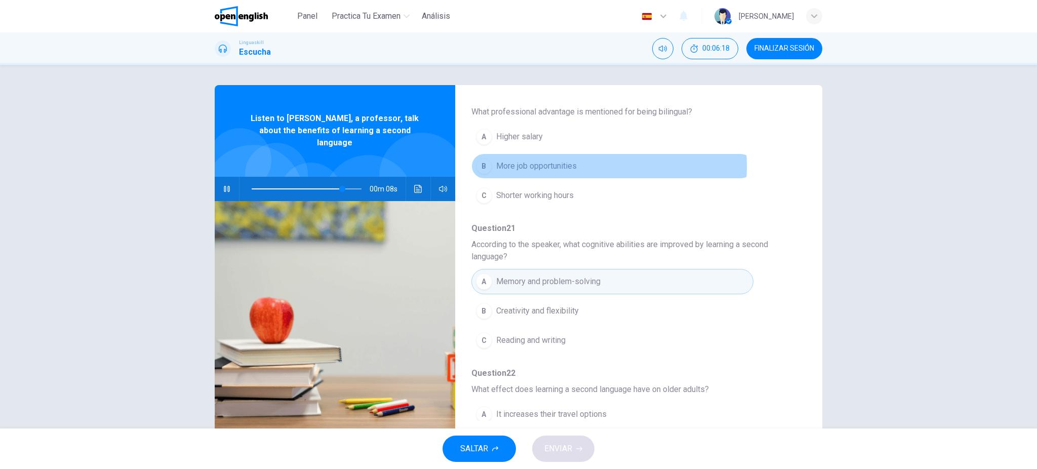
click at [536, 166] on span "More job opportunities" at bounding box center [536, 166] width 81 height 12
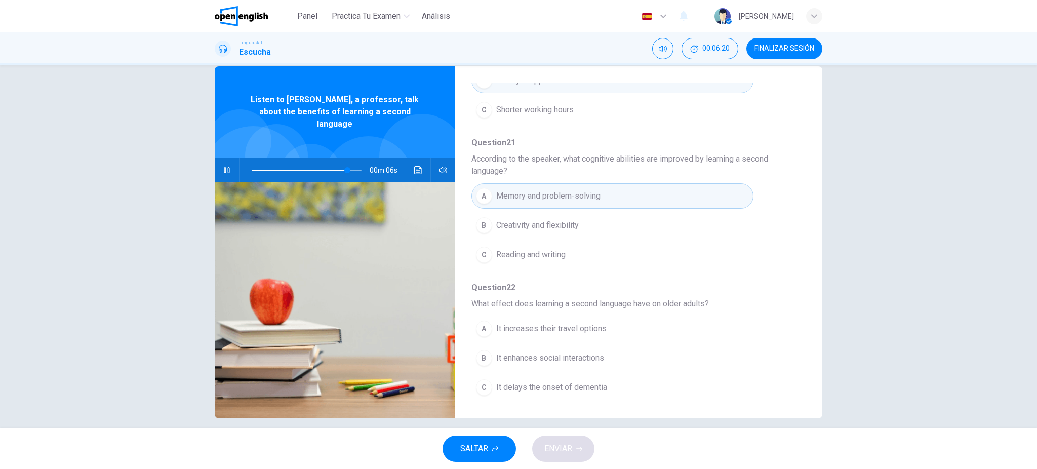
scroll to position [28, 0]
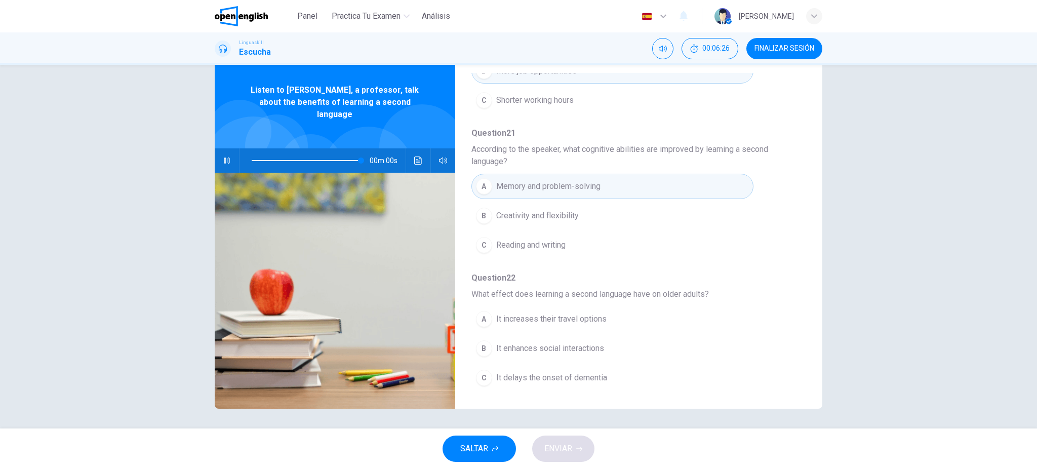
type input "*"
click at [527, 348] on span "It enhances social interactions" at bounding box center [550, 348] width 108 height 12
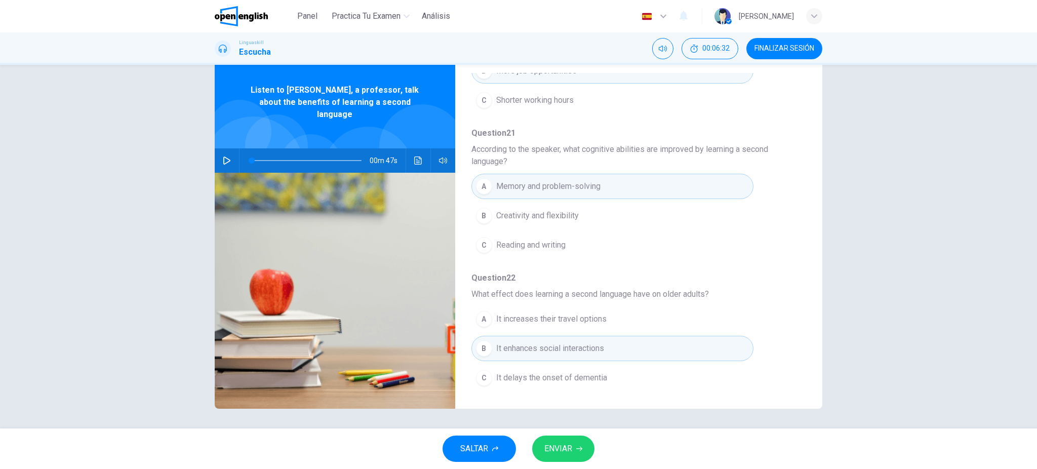
click at [569, 451] on span "ENVIAR" at bounding box center [559, 449] width 28 height 14
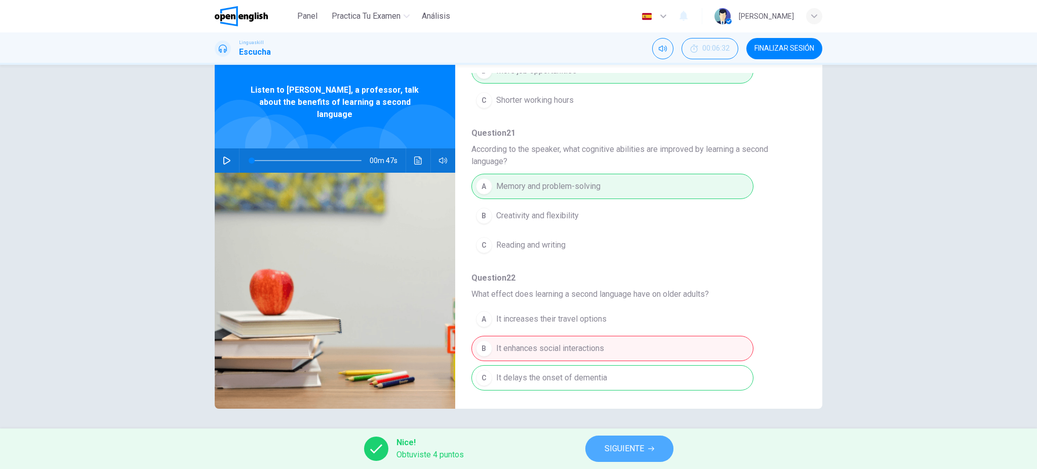
click at [627, 444] on span "SIGUIENTE" at bounding box center [625, 449] width 40 height 14
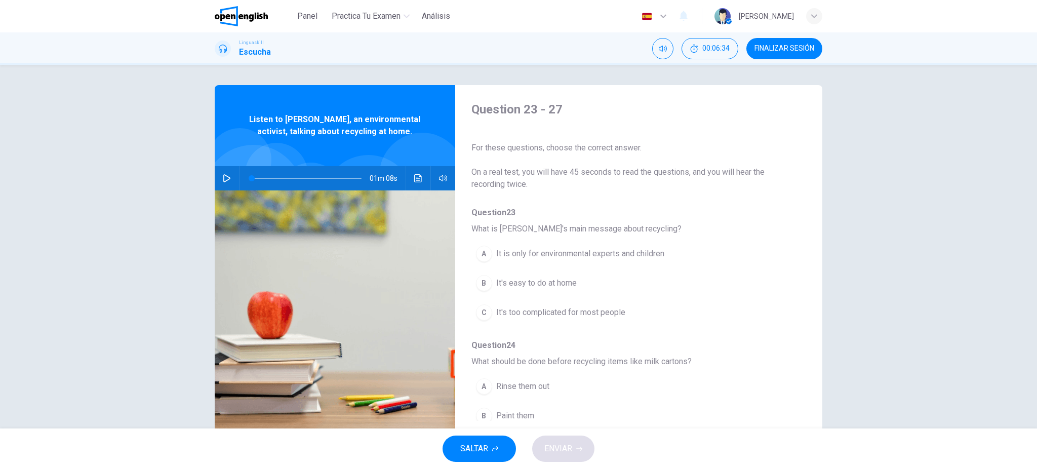
click at [790, 43] on button "FINALIZAR SESIÓN" at bounding box center [785, 48] width 76 height 21
